Goal: Information Seeking & Learning: Learn about a topic

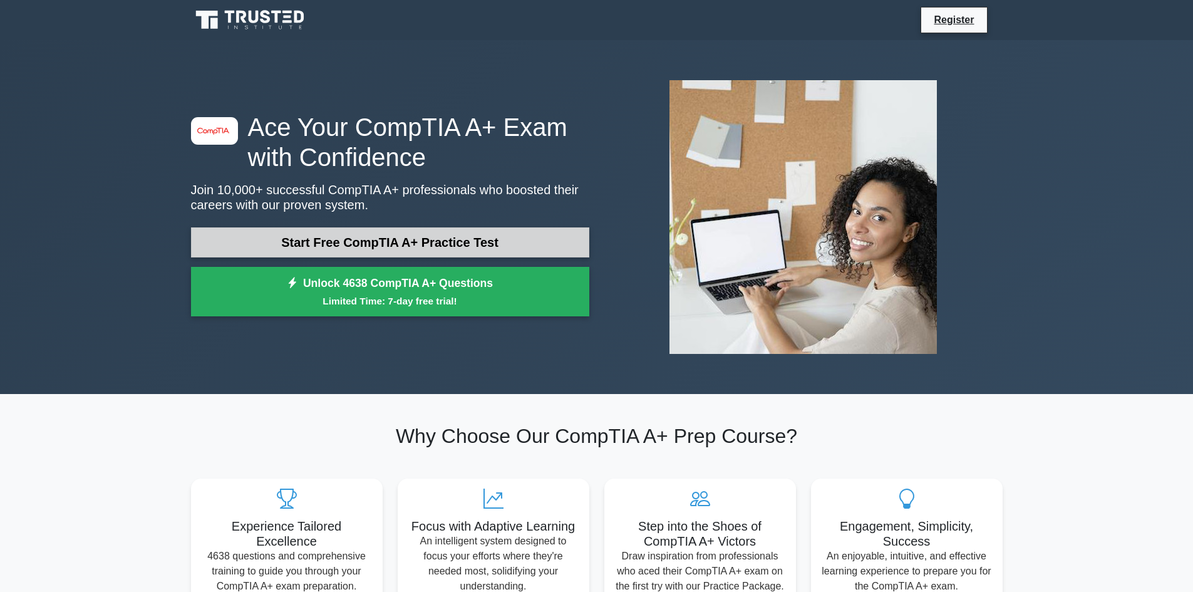
click at [396, 242] on link "Start Free CompTIA A+ Practice Test" at bounding box center [390, 242] width 398 height 30
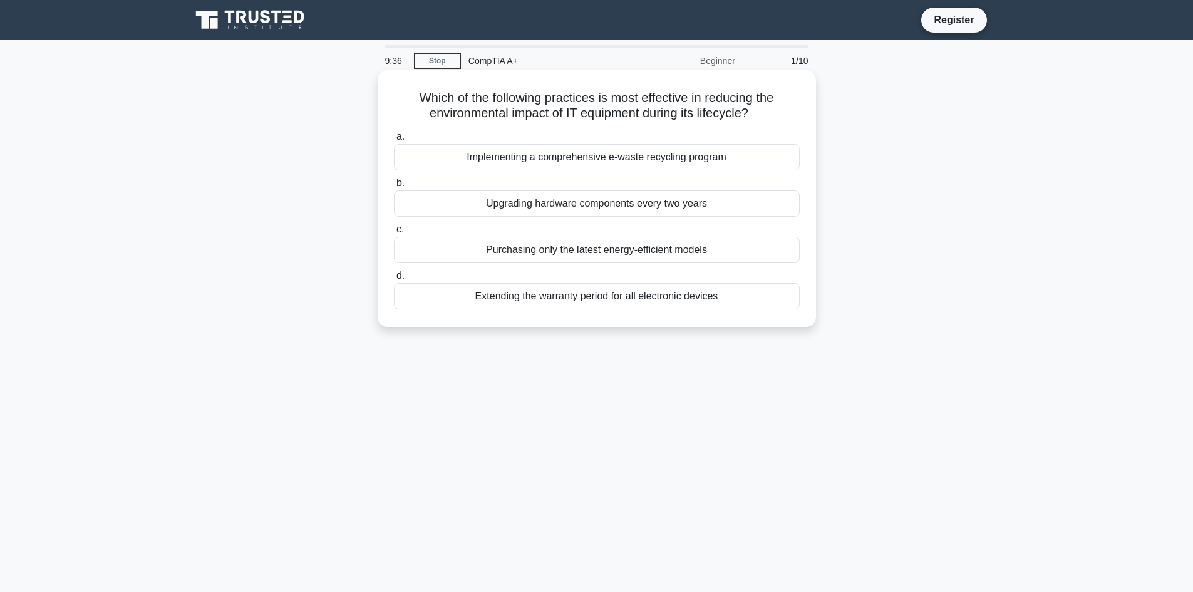
click at [518, 156] on div "Implementing a comprehensive e-waste recycling program" at bounding box center [597, 157] width 406 height 26
click at [394, 141] on input "a. Implementing a comprehensive e-waste recycling program" at bounding box center [394, 137] width 0 height 8
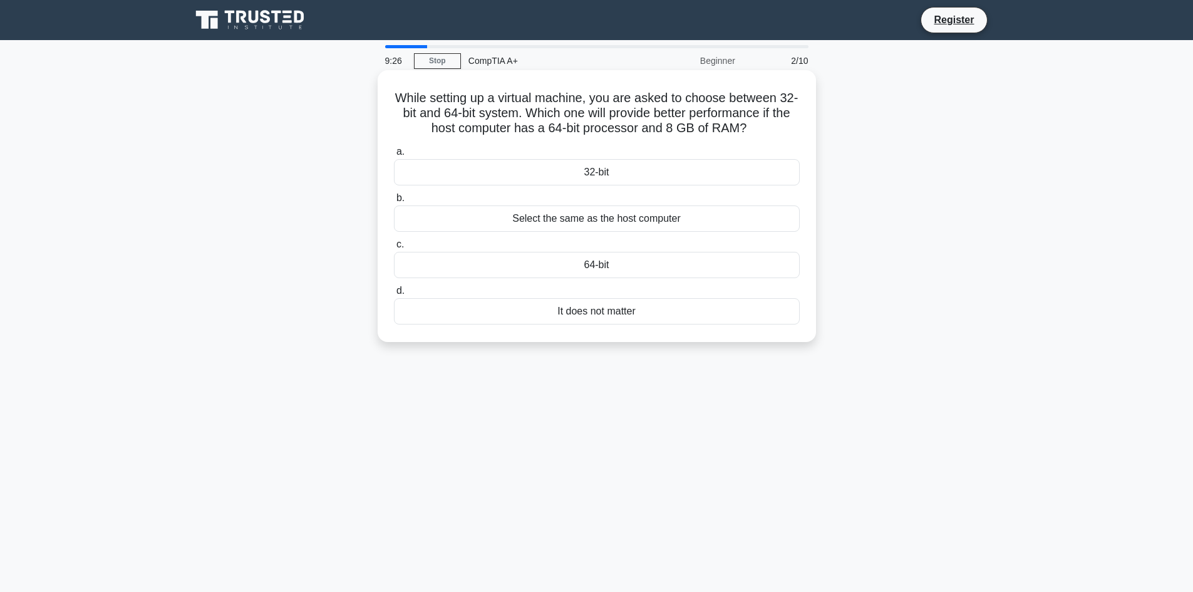
click at [623, 317] on div "It does not matter" at bounding box center [597, 311] width 406 height 26
click at [394, 295] on input "d. It does not matter" at bounding box center [394, 291] width 0 height 8
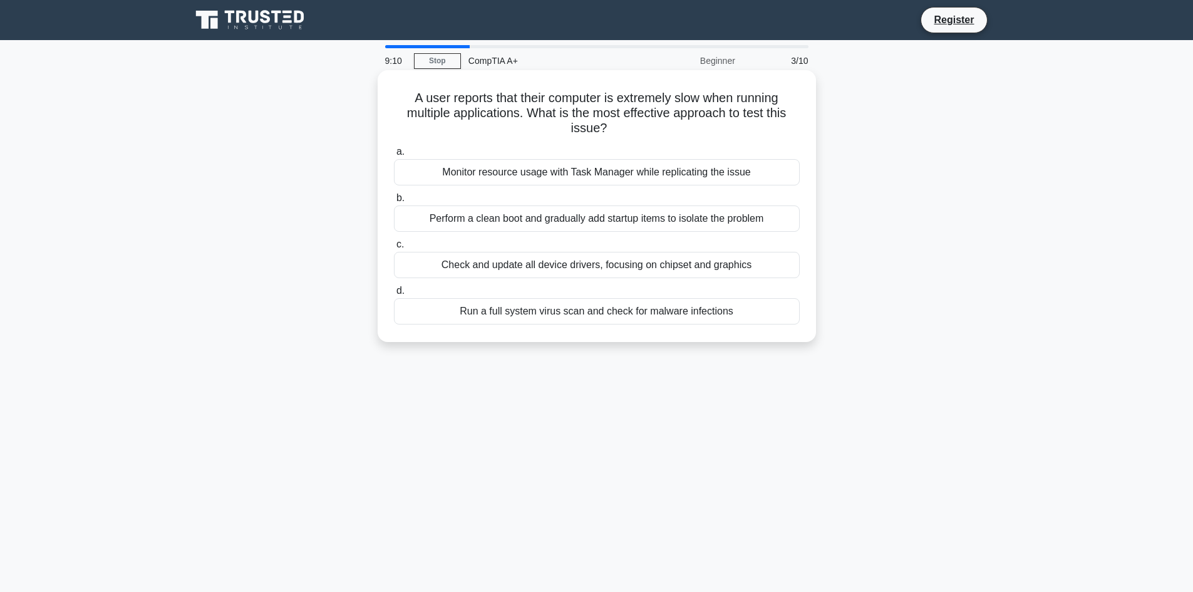
click at [574, 177] on div "Monitor resource usage with Task Manager while replicating the issue" at bounding box center [597, 172] width 406 height 26
click at [394, 156] on input "a. Monitor resource usage with Task Manager while replicating the issue" at bounding box center [394, 152] width 0 height 8
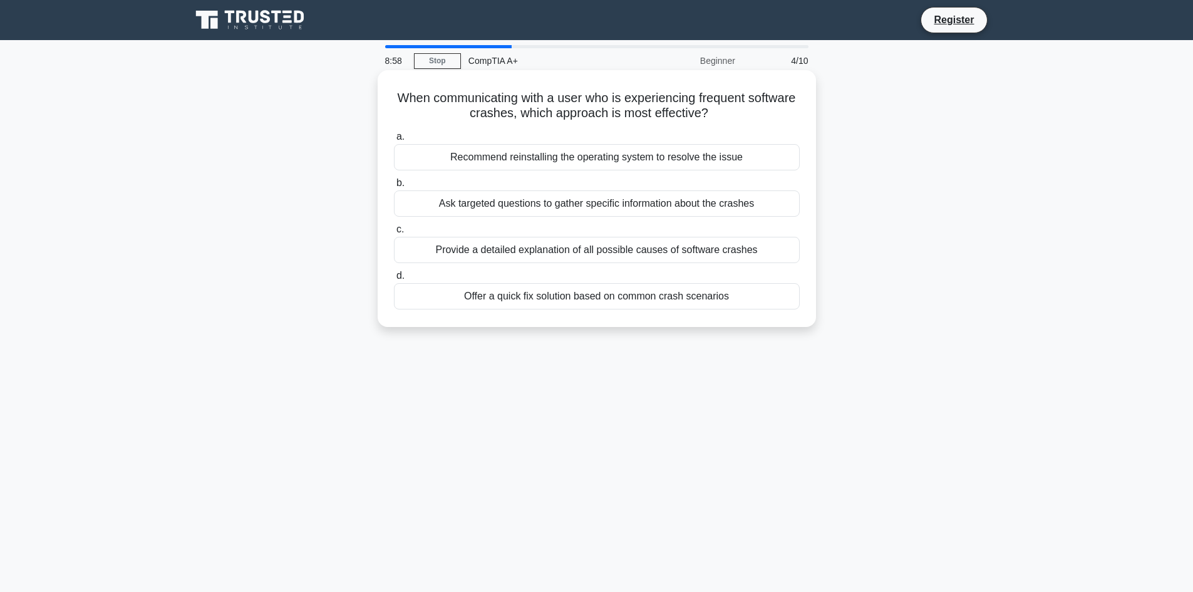
click at [574, 209] on div "Ask targeted questions to gather specific information about the crashes" at bounding box center [597, 203] width 406 height 26
click at [394, 187] on input "b. Ask targeted questions to gather specific information about the crashes" at bounding box center [394, 183] width 0 height 8
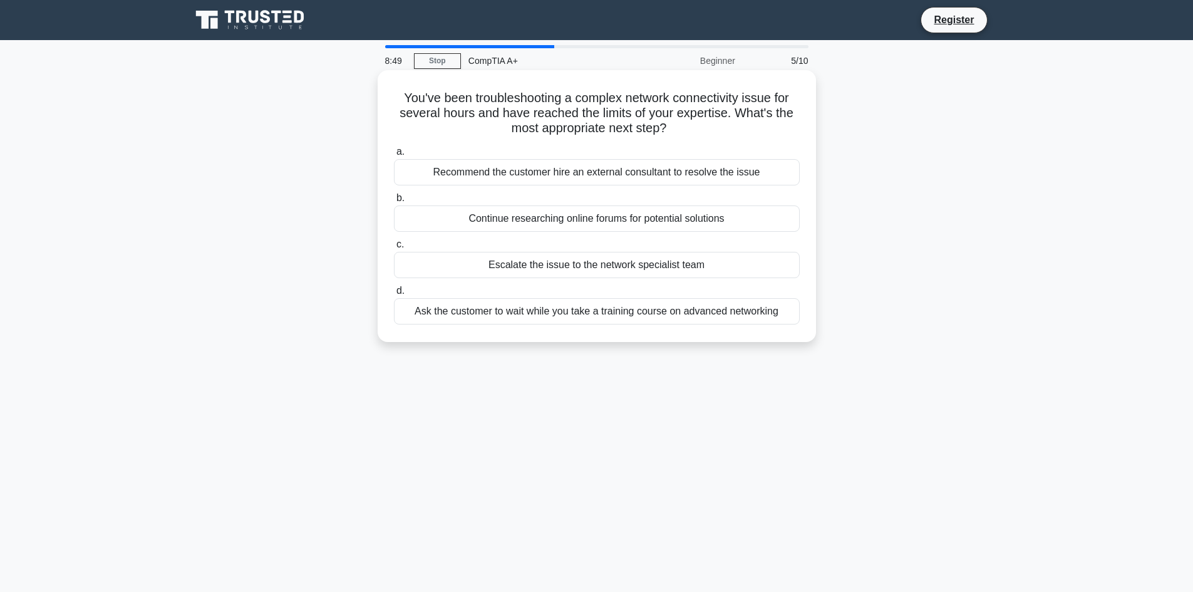
click at [521, 267] on div "Escalate the issue to the network specialist team" at bounding box center [597, 265] width 406 height 26
click at [394, 249] on input "c. Escalate the issue to the network specialist team" at bounding box center [394, 244] width 0 height 8
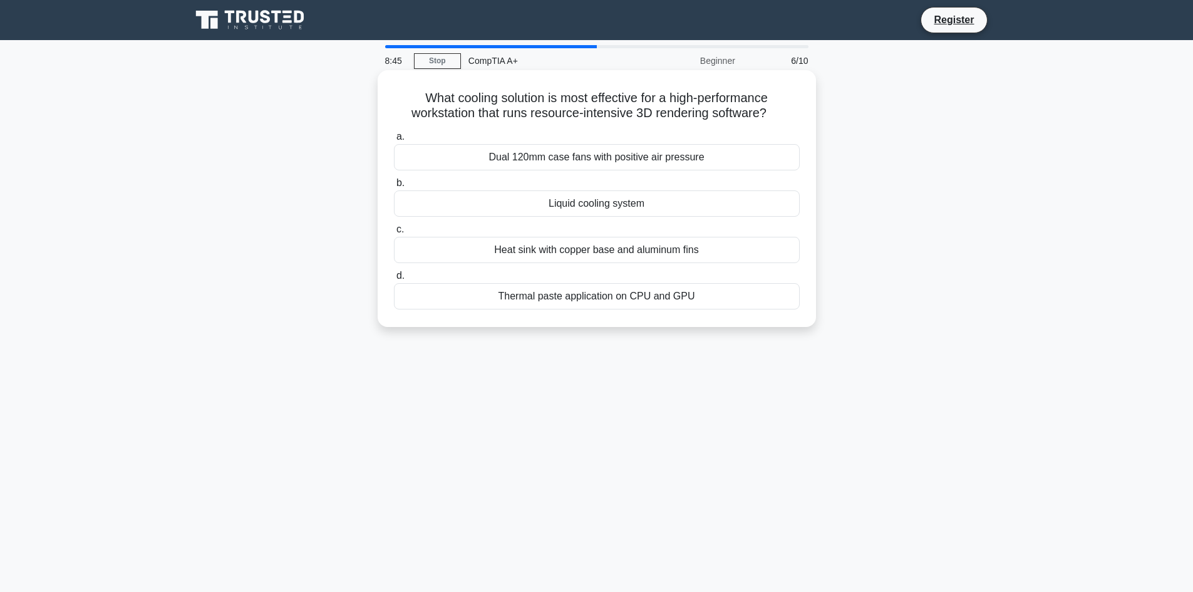
click at [555, 205] on div "Liquid cooling system" at bounding box center [597, 203] width 406 height 26
click at [394, 187] on input "b. Liquid cooling system" at bounding box center [394, 183] width 0 height 8
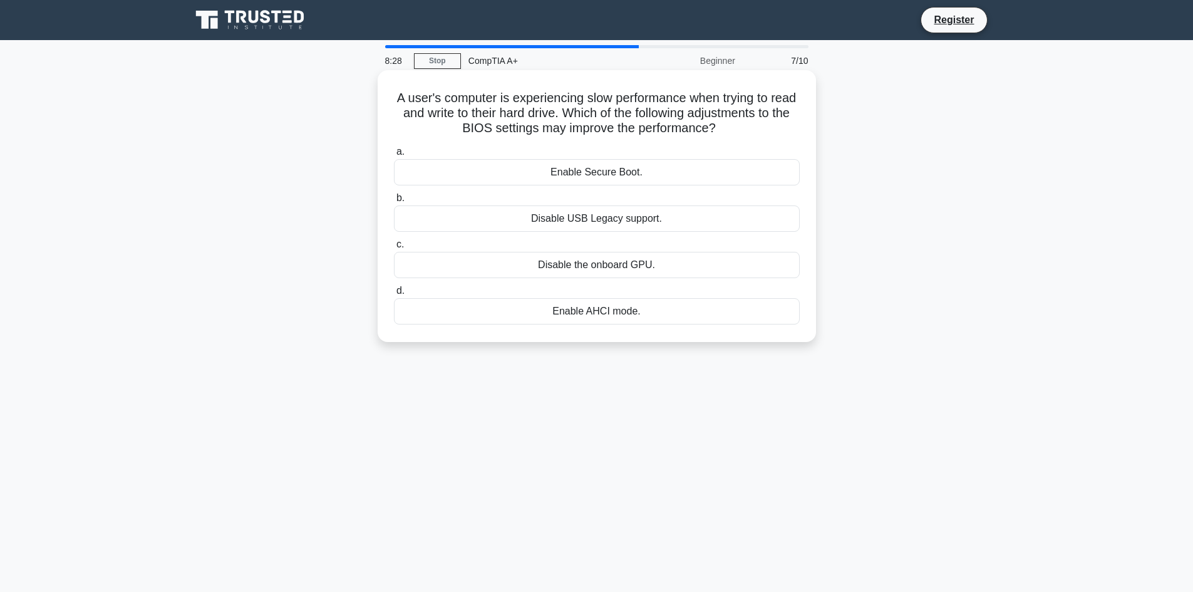
click at [545, 313] on div "Enable AHCI mode." at bounding box center [597, 311] width 406 height 26
click at [394, 295] on input "d. Enable AHCI mode." at bounding box center [394, 291] width 0 height 8
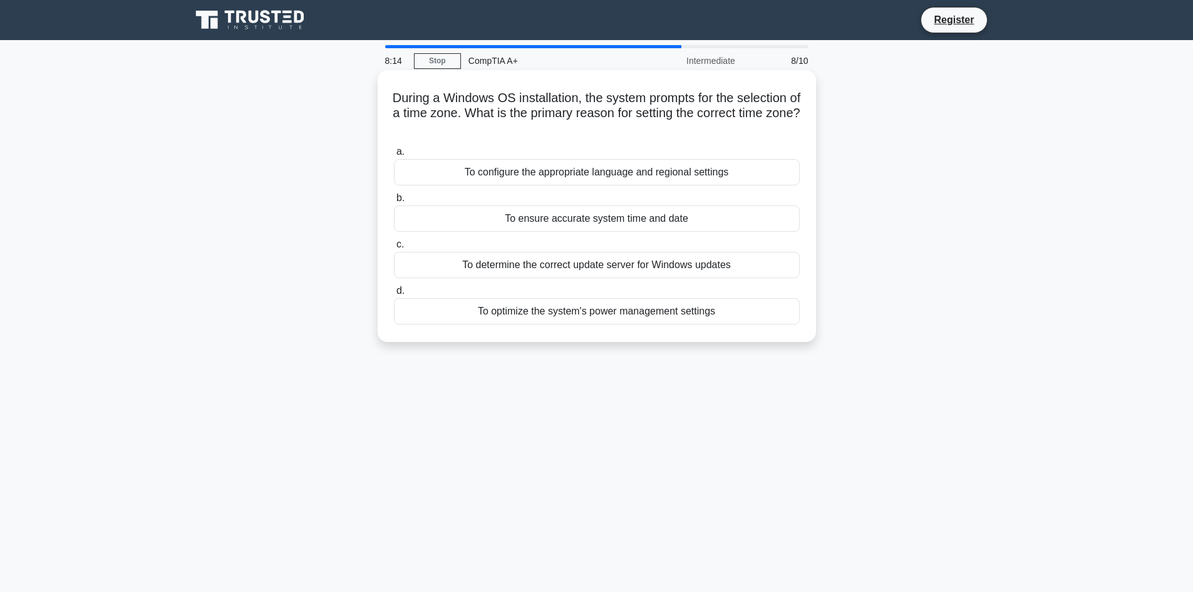
click at [524, 176] on div "To configure the appropriate language and regional settings" at bounding box center [597, 172] width 406 height 26
click at [394, 156] on input "a. To configure the appropriate language and regional settings" at bounding box center [394, 152] width 0 height 8
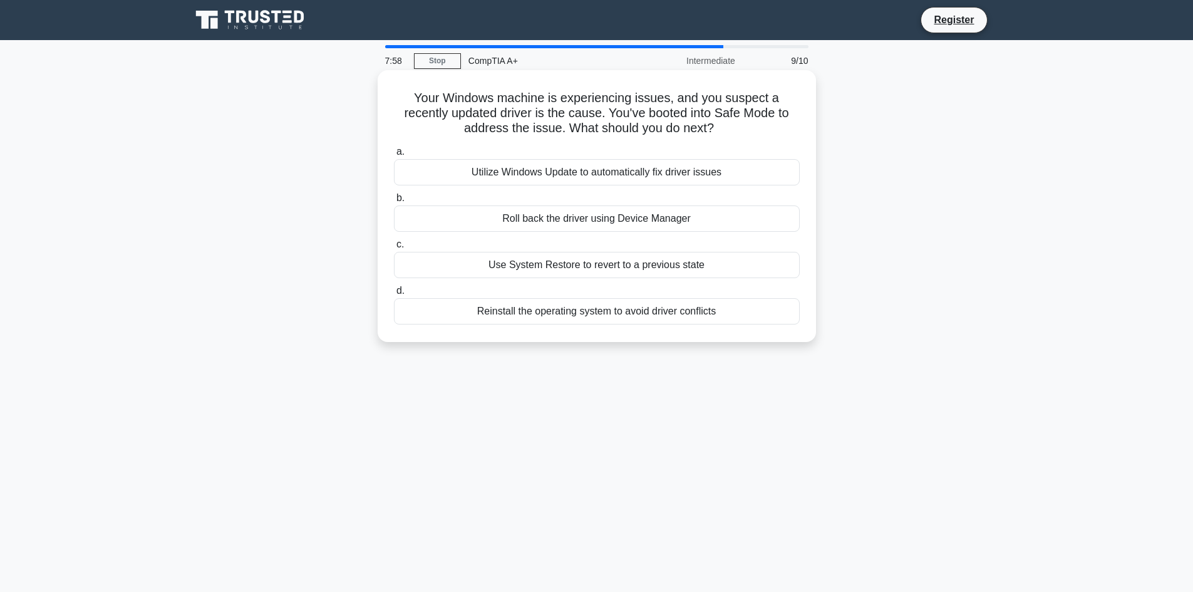
click at [548, 267] on div "Use System Restore to revert to a previous state" at bounding box center [597, 265] width 406 height 26
click at [394, 249] on input "c. Use System Restore to revert to a previous state" at bounding box center [394, 244] width 0 height 8
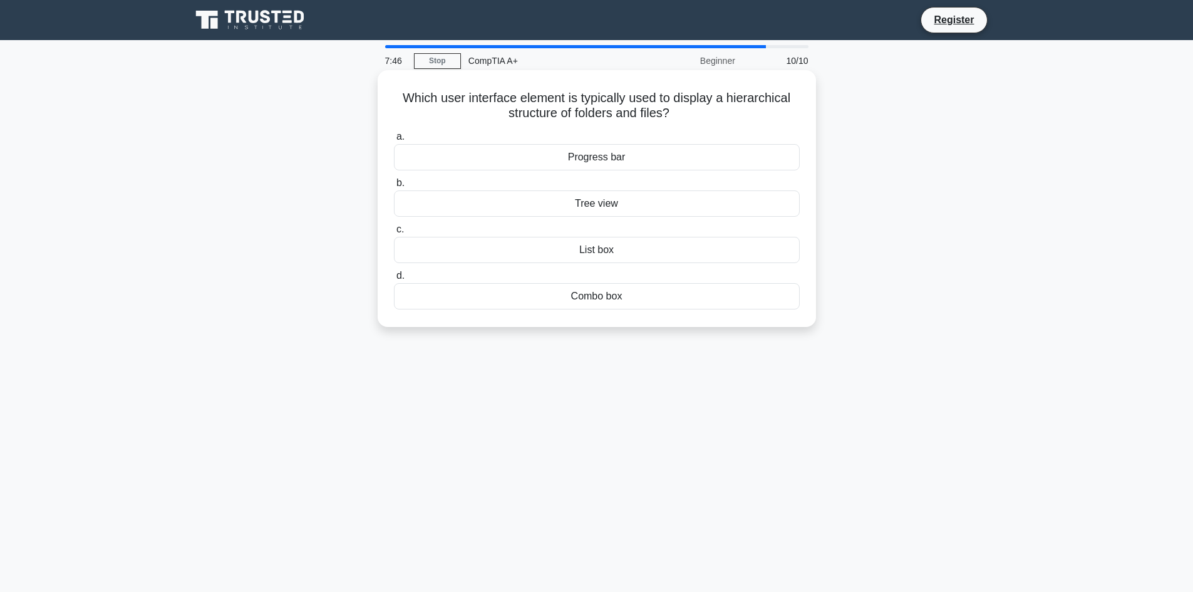
click at [524, 206] on div "Tree view" at bounding box center [597, 203] width 406 height 26
click at [394, 187] on input "b. Tree view" at bounding box center [394, 183] width 0 height 8
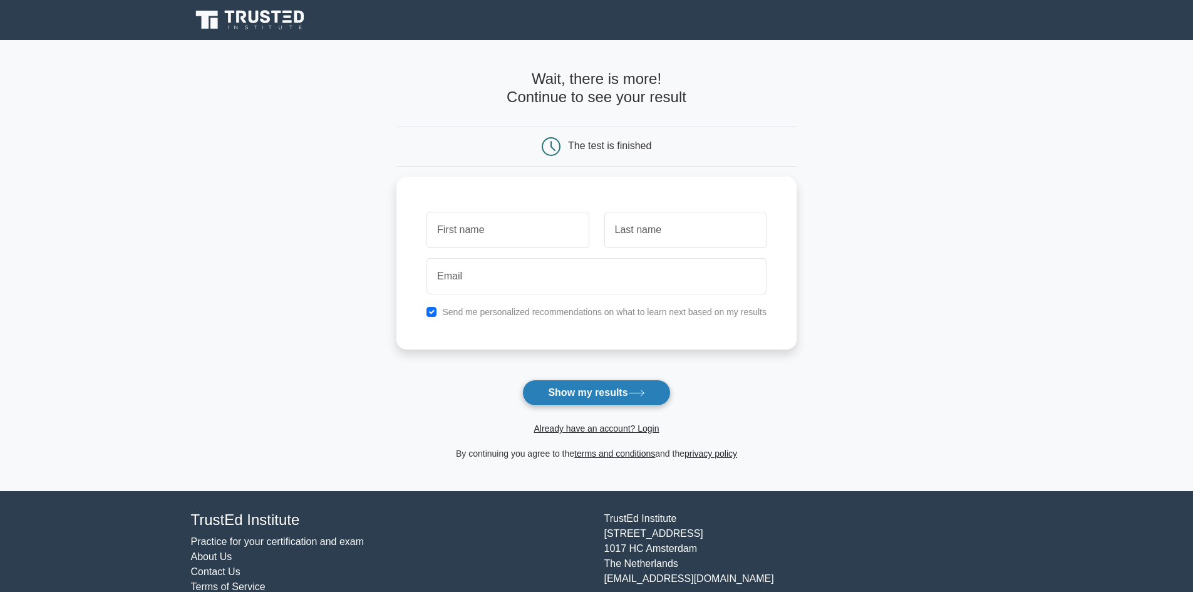
click at [588, 393] on button "Show my results" at bounding box center [596, 392] width 148 height 26
